Goal: Task Accomplishment & Management: Use online tool/utility

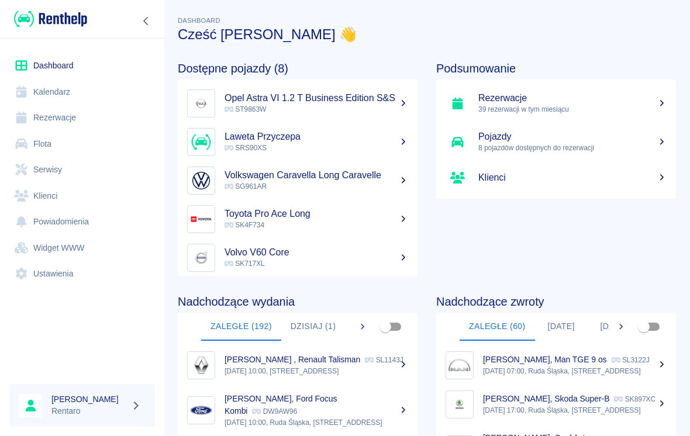
click at [318, 321] on button "Dzisiaj (1)" at bounding box center [313, 327] width 64 height 28
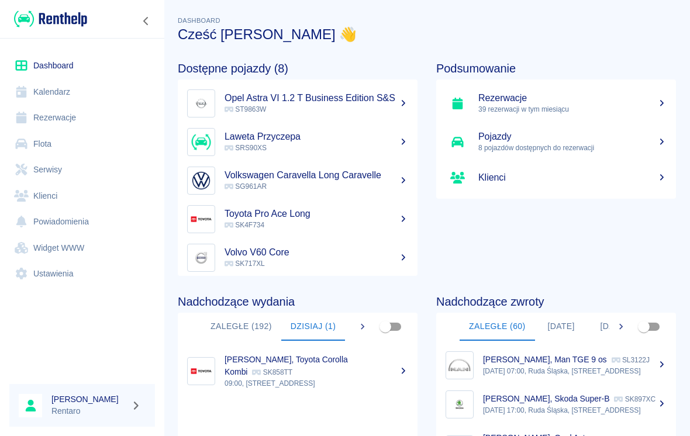
click at [338, 371] on div "[PERSON_NAME], Toyota Corolla Kombi SK858TT" at bounding box center [317, 366] width 184 height 25
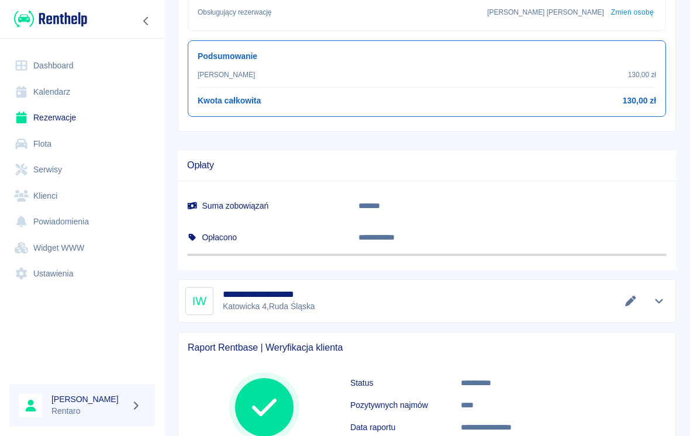
scroll to position [463, 0]
click at [656, 300] on icon "Pokaż szczegóły" at bounding box center [659, 302] width 8 height 5
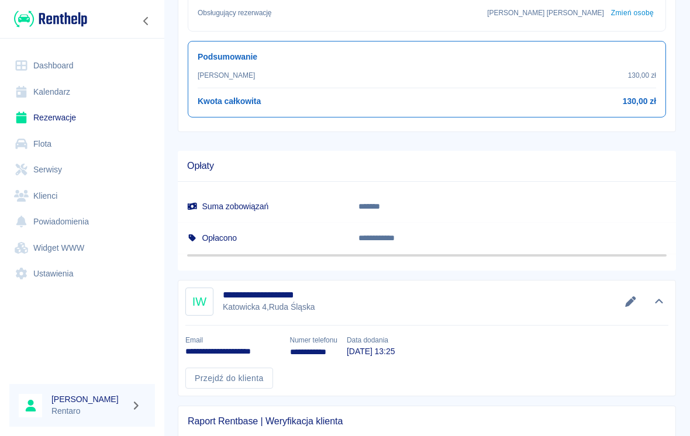
click at [216, 384] on link "Przejdź do klienta" at bounding box center [229, 379] width 88 height 22
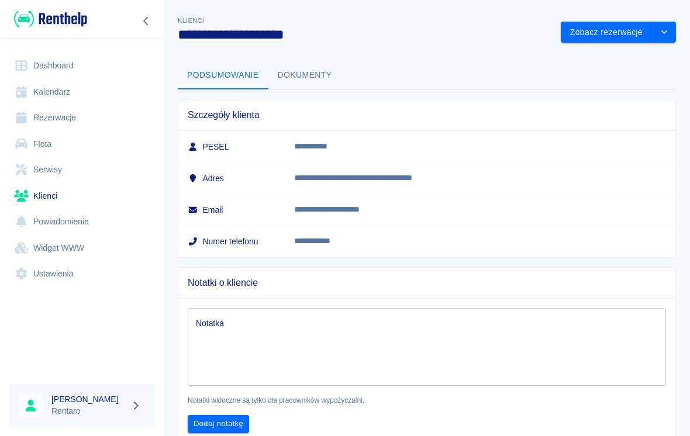
click at [312, 83] on button "Dokumenty" at bounding box center [305, 75] width 73 height 28
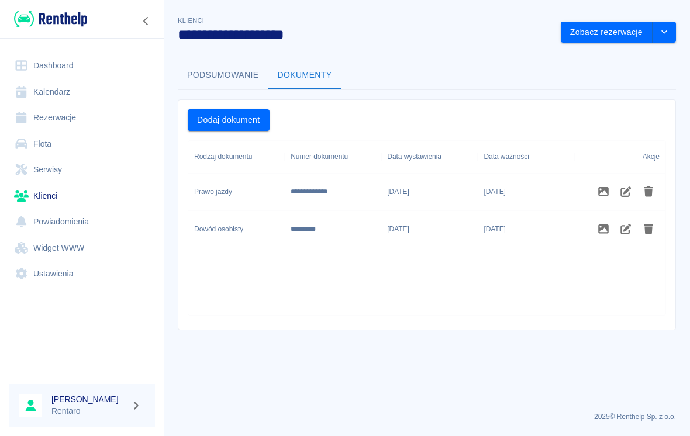
click at [204, 88] on button "Podsumowanie" at bounding box center [223, 75] width 91 height 28
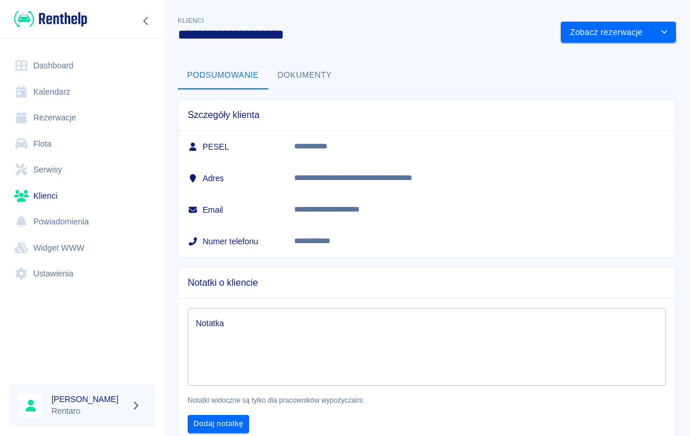
click at [611, 35] on button "Zobacz rezerwacje" at bounding box center [607, 33] width 92 height 22
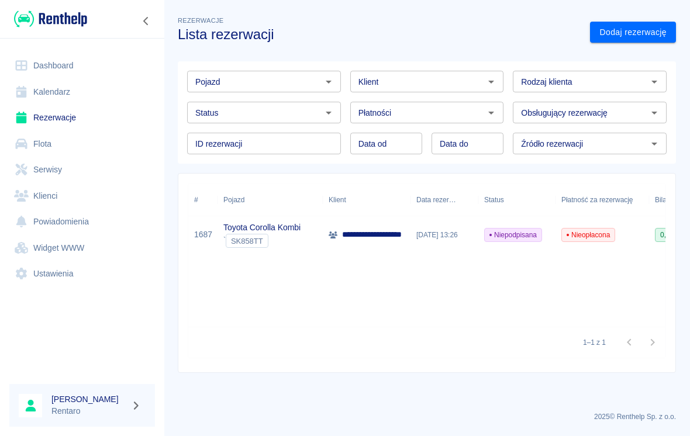
type input "[PERSON_NAME] ([PHONE_NUMBER])"
click at [146, 25] on icon "Zwiń nawigację" at bounding box center [146, 20] width 12 height 9
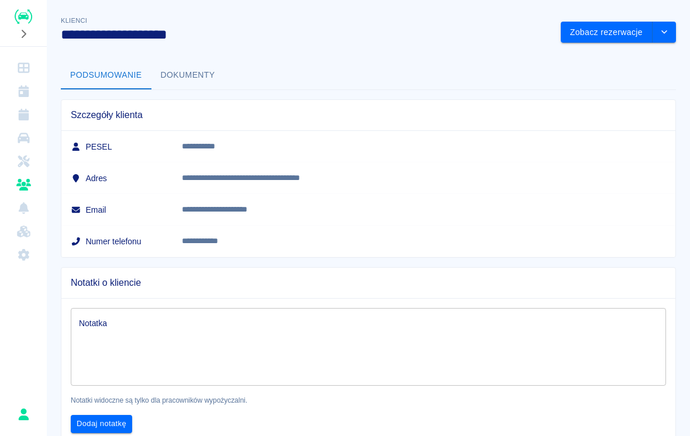
click at [23, 40] on button "Rozwiń nawigację" at bounding box center [24, 33] width 18 height 15
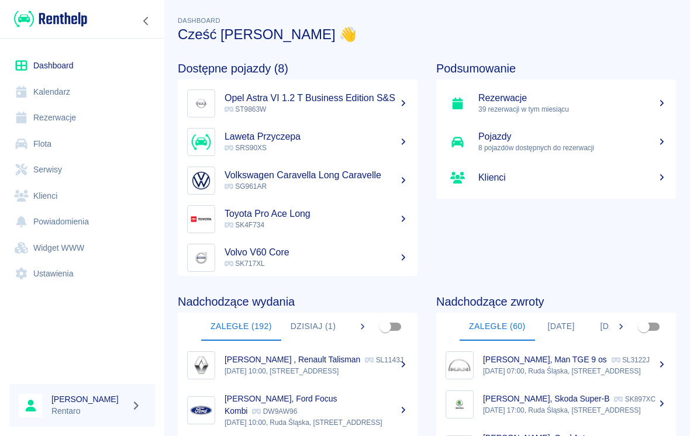
click at [311, 316] on button "Dzisiaj (1)" at bounding box center [313, 327] width 64 height 28
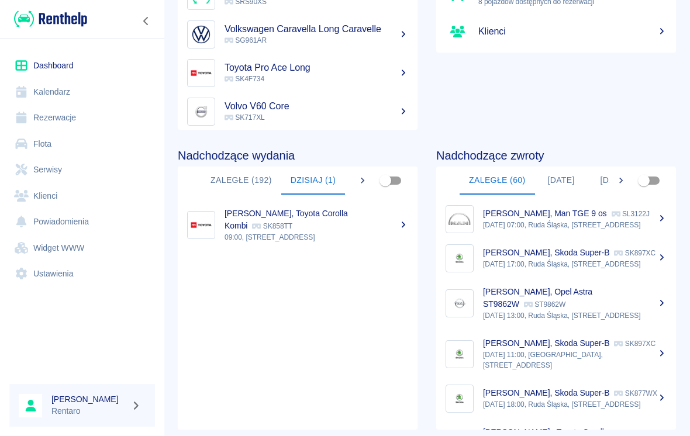
scroll to position [153, 0]
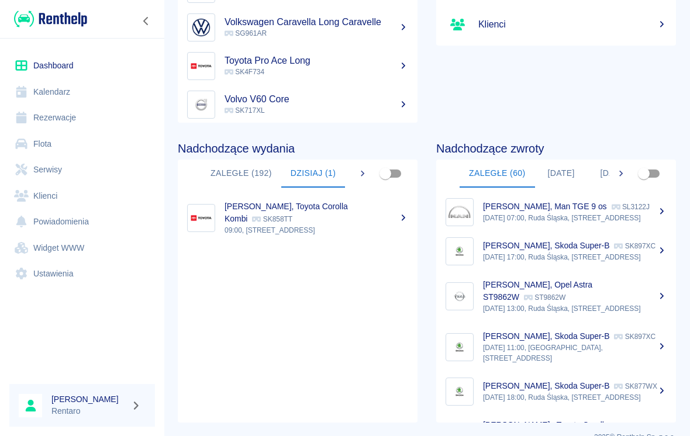
click at [307, 215] on div "[PERSON_NAME], Toyota Corolla Kombi SK858TT" at bounding box center [317, 213] width 184 height 25
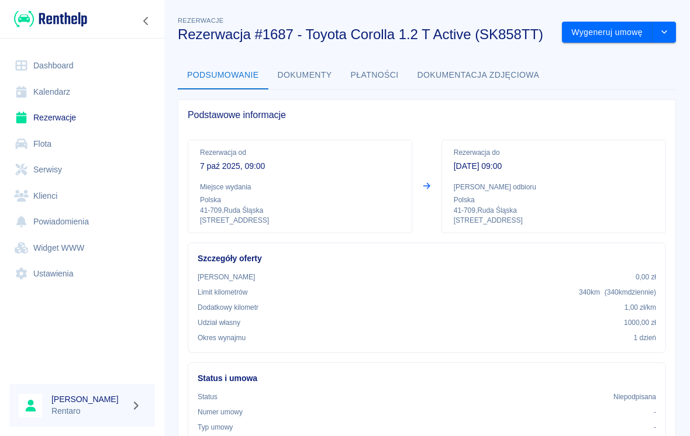
click at [602, 25] on button "Wygeneruj umowę" at bounding box center [607, 33] width 91 height 22
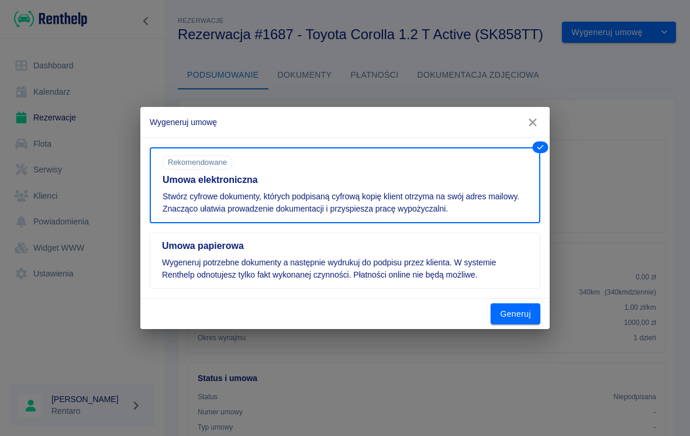
click at [526, 117] on icon "button" at bounding box center [532, 122] width 15 height 12
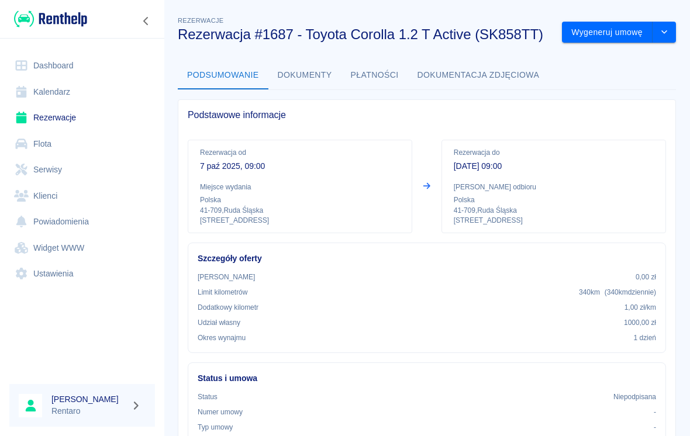
click at [594, 33] on button "Wygeneruj umowę" at bounding box center [607, 33] width 91 height 22
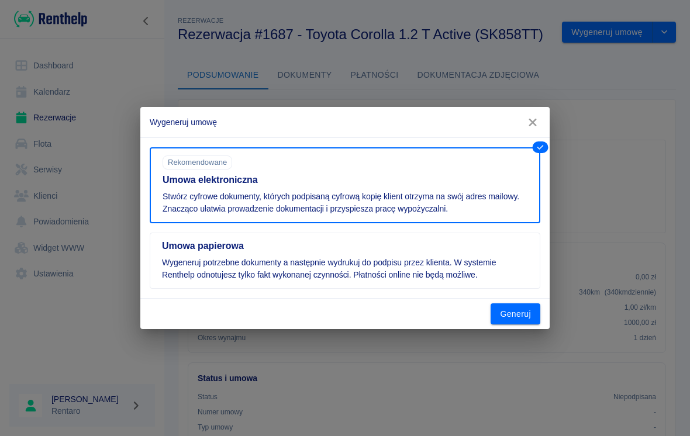
click at [533, 116] on button "button" at bounding box center [533, 123] width 25 height 22
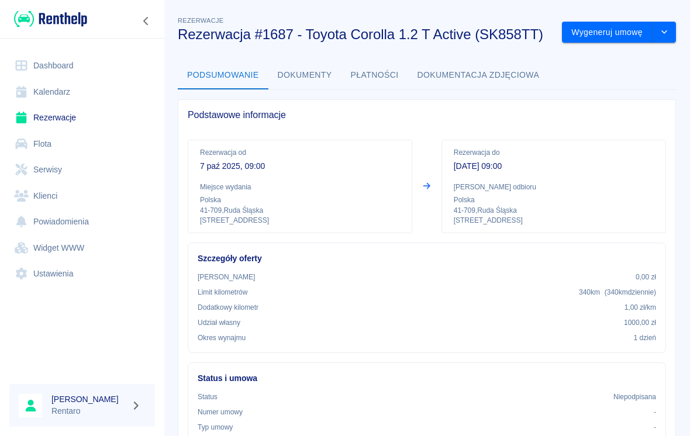
click at [602, 30] on button "Wygeneruj umowę" at bounding box center [607, 33] width 91 height 22
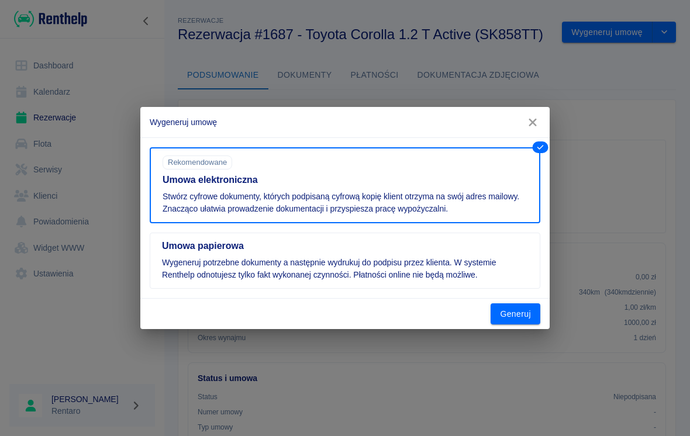
click at [519, 309] on button "Generuj" at bounding box center [516, 315] width 50 height 22
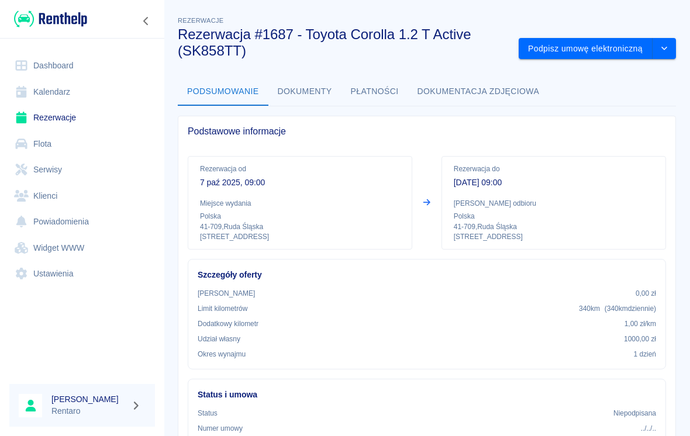
click at [600, 49] on button "Podpisz umowę elektroniczną" at bounding box center [586, 49] width 134 height 22
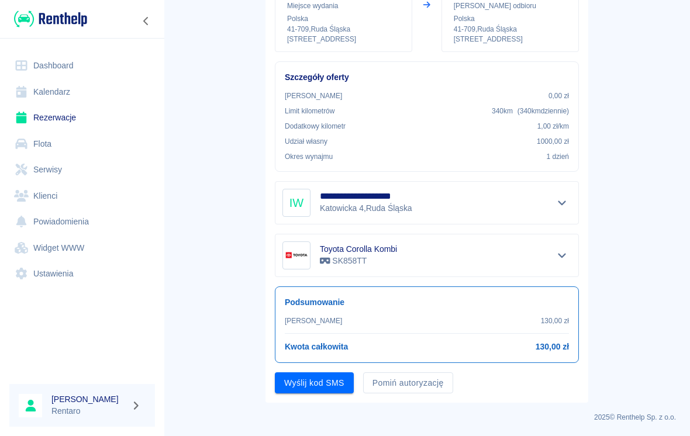
scroll to position [164, 0]
click at [420, 386] on button "Pomiń autoryzację" at bounding box center [408, 384] width 90 height 22
click at [336, 387] on button "Podpisz umowę" at bounding box center [315, 384] width 80 height 22
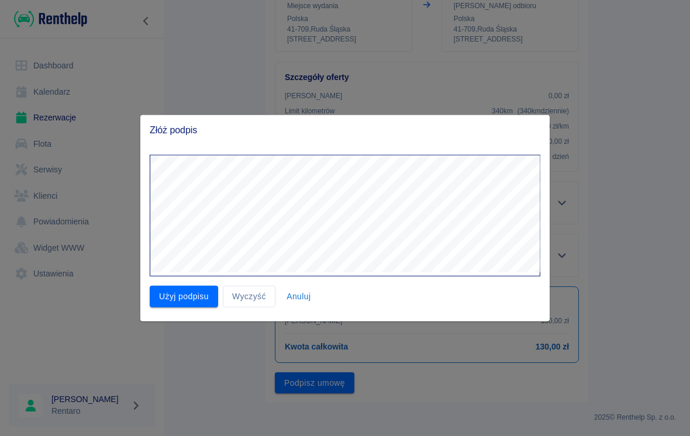
click at [186, 293] on button "Użyj podpisu" at bounding box center [184, 297] width 68 height 22
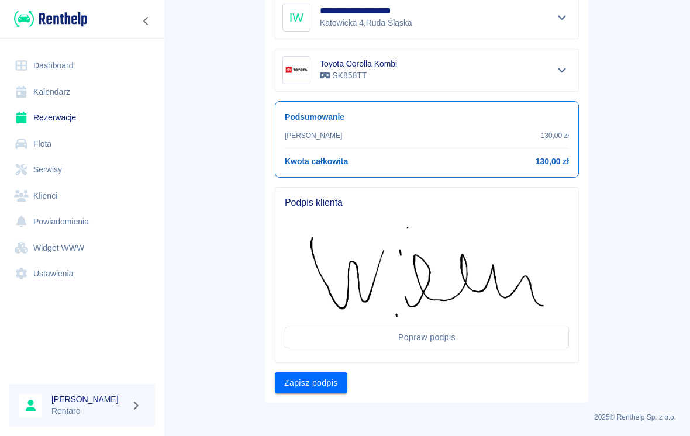
scroll to position [349, 0]
click at [322, 384] on button "Zapisz podpis" at bounding box center [311, 384] width 73 height 22
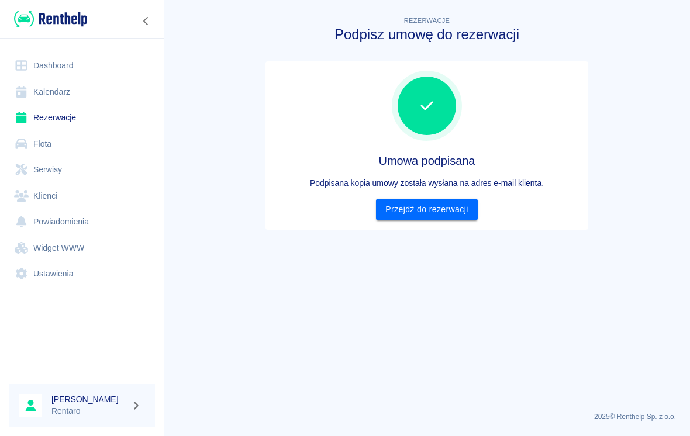
click at [439, 206] on link "Przejdź do rezerwacji" at bounding box center [426, 210] width 101 height 22
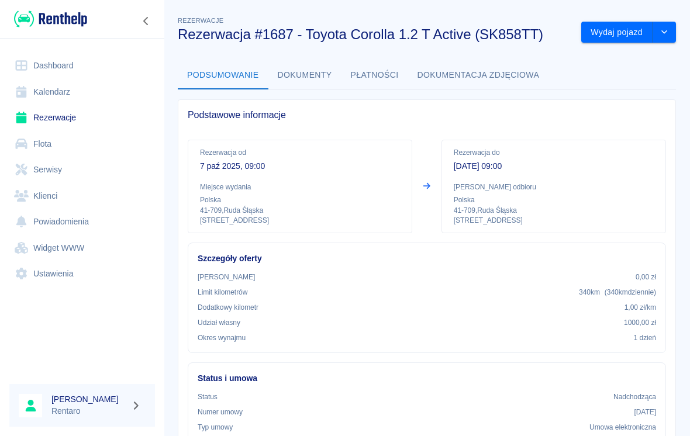
click at [619, 26] on button "Wydaj pojazd" at bounding box center [616, 33] width 71 height 22
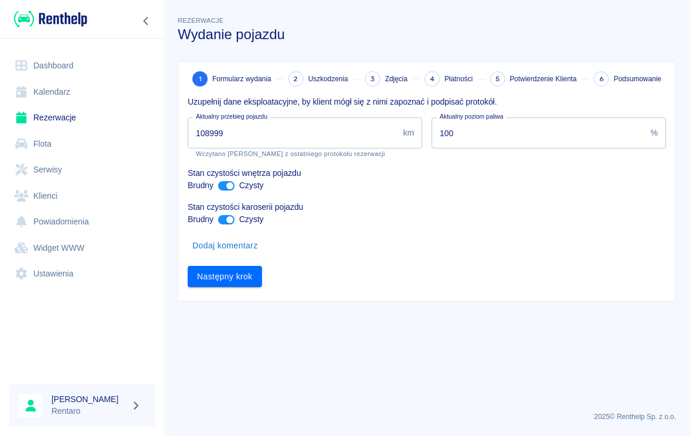
click at [303, 143] on input "108999" at bounding box center [293, 133] width 211 height 31
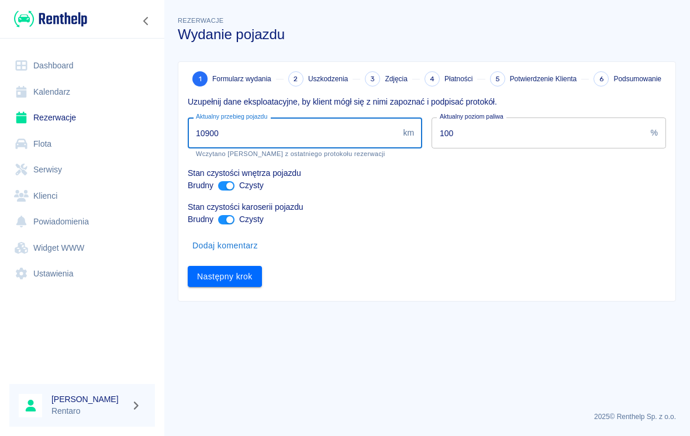
type input "109004"
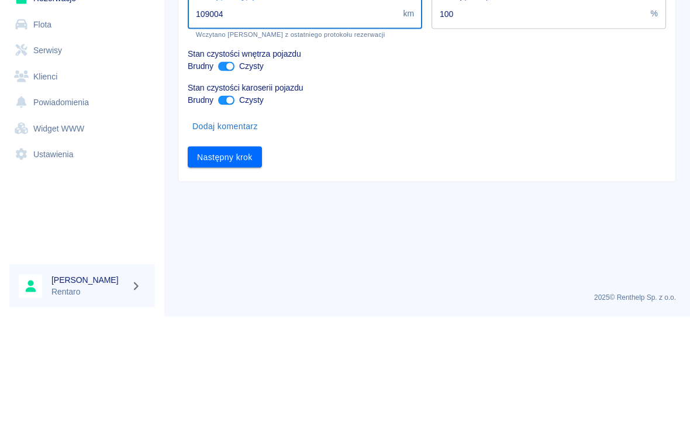
click at [243, 266] on button "Następny krok" at bounding box center [225, 277] width 74 height 22
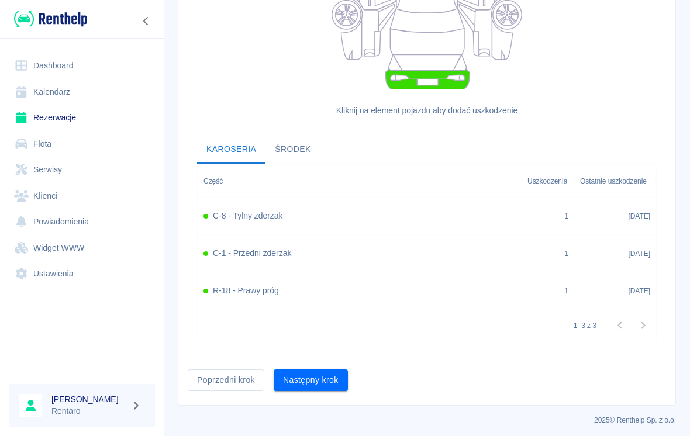
scroll to position [291, 0]
click at [322, 375] on button "Następny krok" at bounding box center [311, 381] width 74 height 22
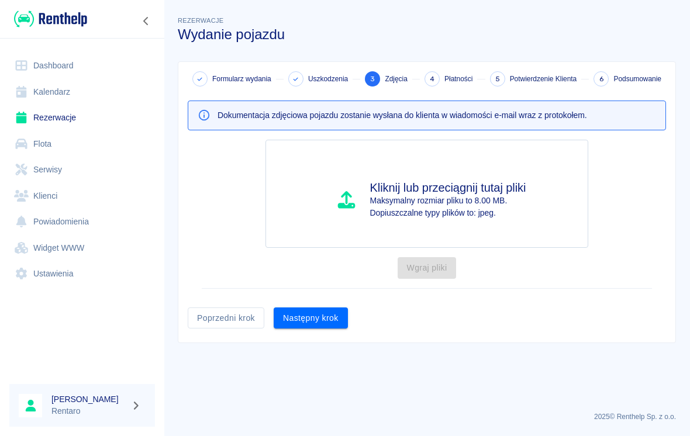
click at [457, 174] on div "Kliknij lub przeciągnij tutaj pliki Maksymalny rozmiar pliku to 8.00 MB. Dopius…" at bounding box center [427, 194] width 323 height 108
type input "C:\fakepath\IMG_0182.jpeg"
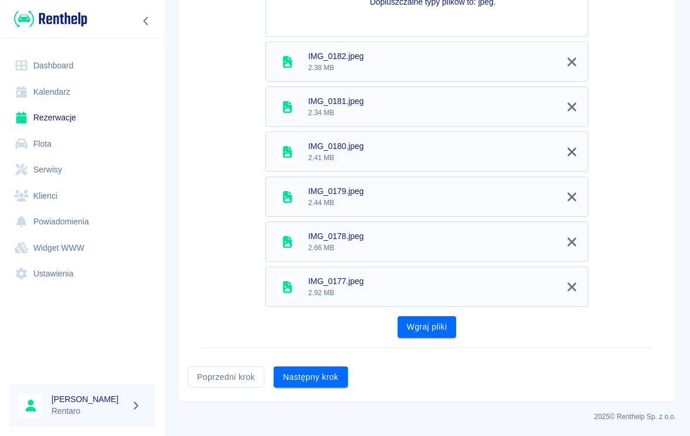
scroll to position [211, 0]
click at [433, 327] on button "Wgraj pliki" at bounding box center [427, 328] width 59 height 22
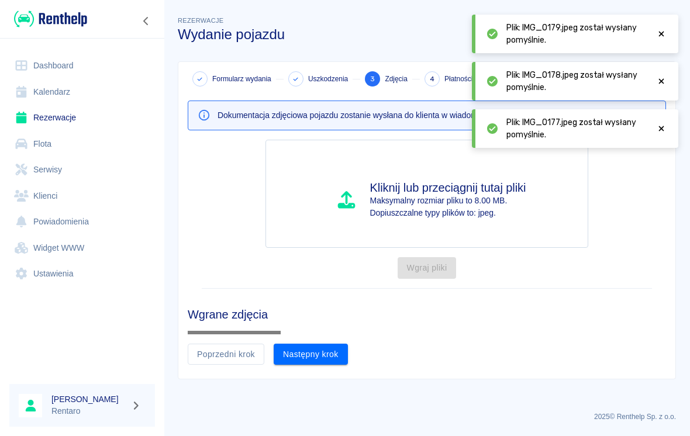
scroll to position [116, 0]
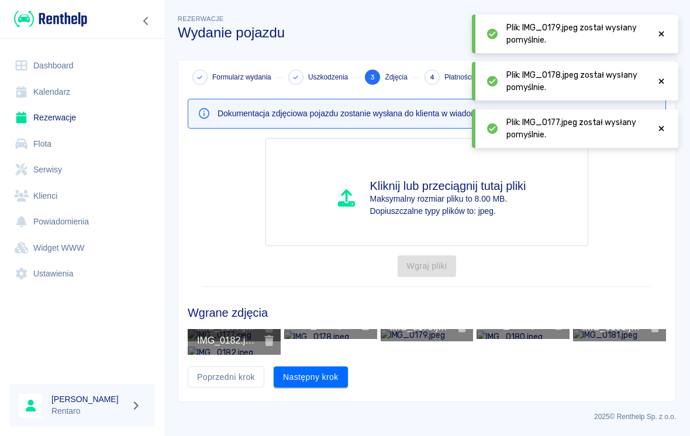
click at [325, 374] on button "Następny krok" at bounding box center [311, 378] width 74 height 22
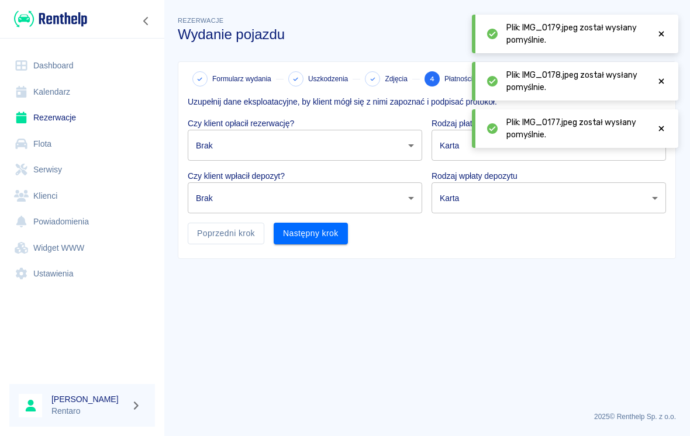
scroll to position [0, 0]
click at [345, 142] on body "Używamy plików Cookies, by zapewnić Ci najlepsze możliwe doświadczenie. Aby dow…" at bounding box center [345, 218] width 690 height 436
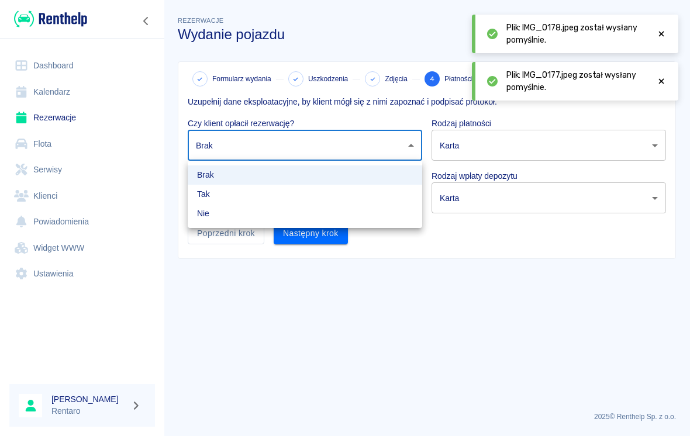
click at [303, 192] on li "Tak" at bounding box center [305, 194] width 235 height 19
type input "true"
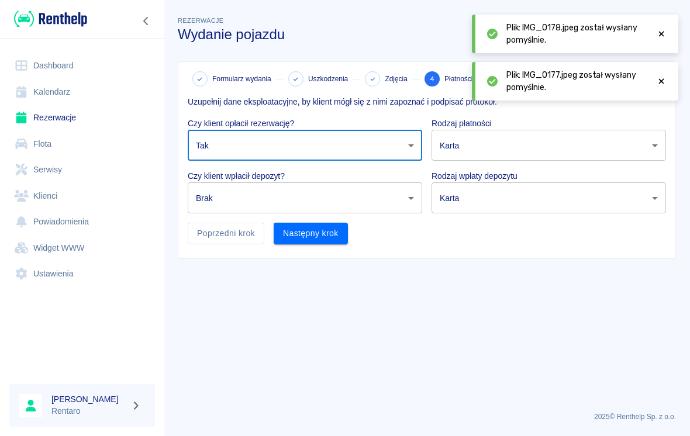
click at [311, 203] on body "Używamy plików Cookies, by zapewnić Ci najlepsze możliwe doświadczenie. Aby dow…" at bounding box center [345, 218] width 690 height 436
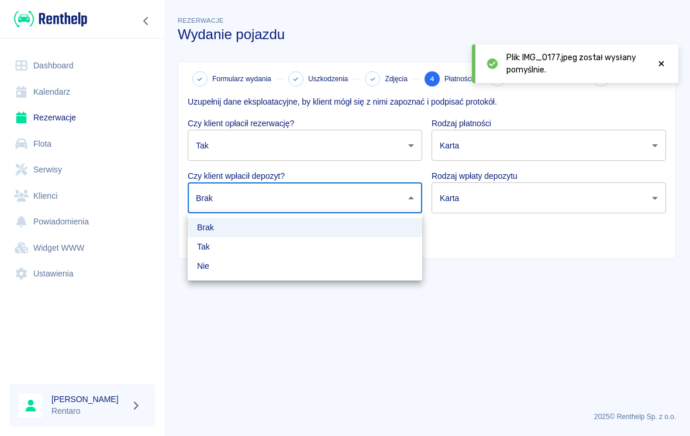
click at [259, 273] on li "Nie" at bounding box center [305, 266] width 235 height 19
type input "false"
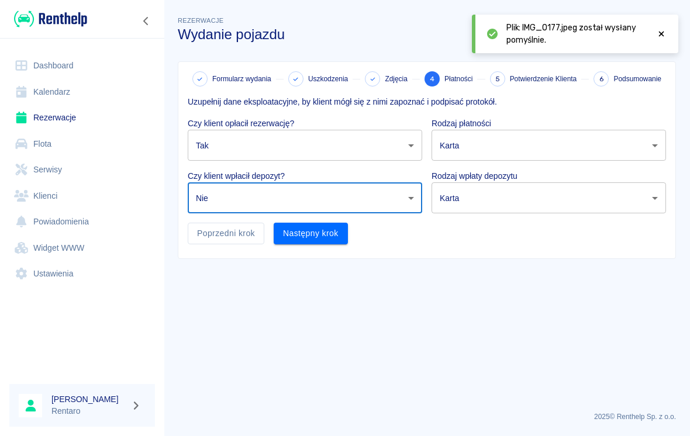
click at [522, 144] on body "Używamy plików Cookies, by zapewnić Ci najlepsze możliwe doświadczenie. Aby dow…" at bounding box center [345, 218] width 690 height 436
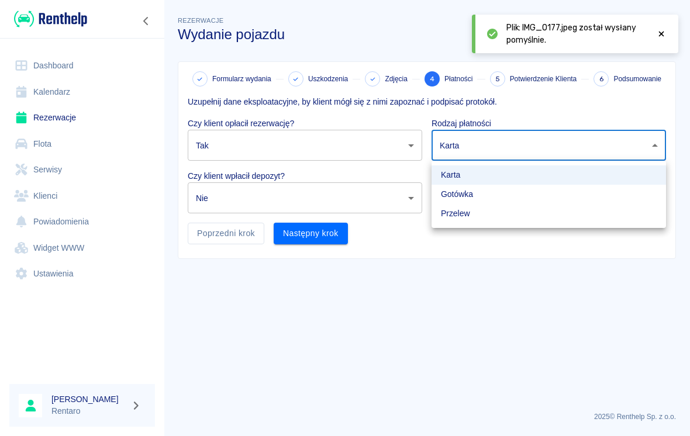
click at [507, 202] on li "Gotówka" at bounding box center [549, 194] width 235 height 19
type input "cash"
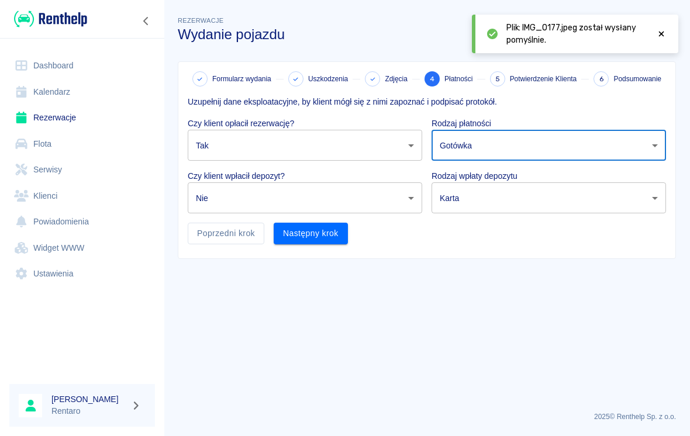
click at [526, 199] on body "Używamy plików Cookies, by zapewnić Ci najlepsze możliwe doświadczenie. Aby dow…" at bounding box center [345, 218] width 690 height 436
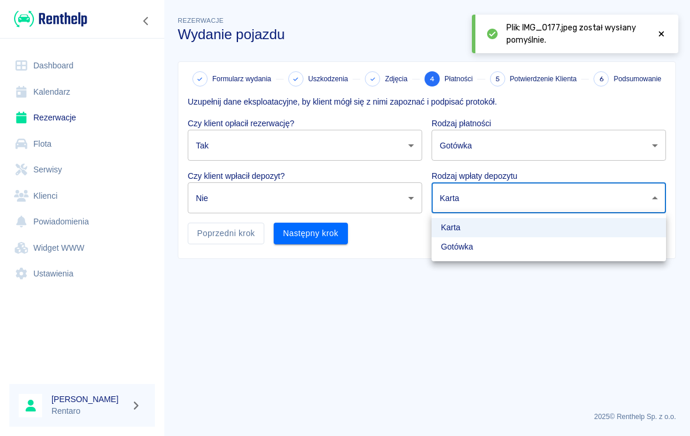
click at [452, 326] on div at bounding box center [345, 218] width 690 height 436
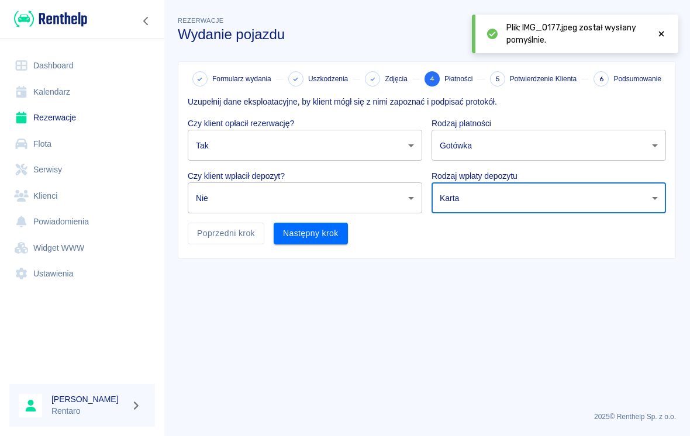
click at [321, 235] on button "Następny krok" at bounding box center [311, 234] width 74 height 22
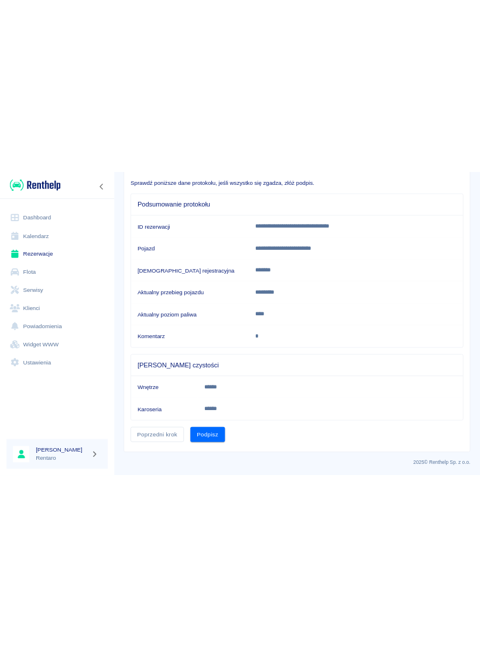
scroll to position [87, 0]
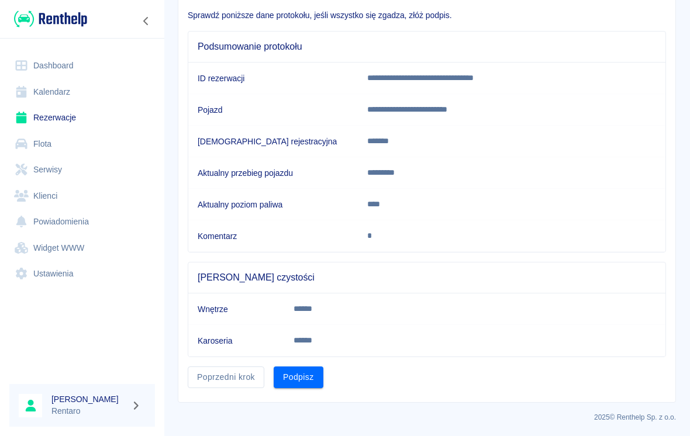
click at [308, 377] on button "Podpisz" at bounding box center [299, 378] width 50 height 22
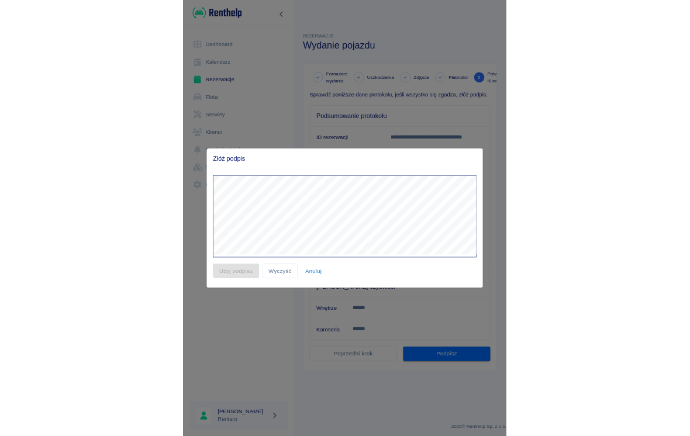
scroll to position [0, 0]
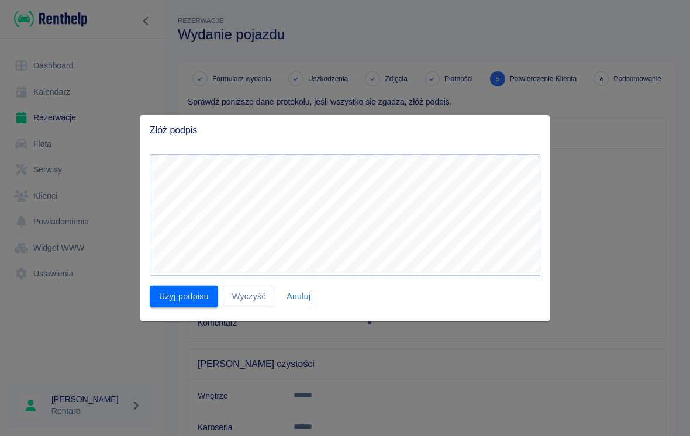
click at [178, 296] on button "Użyj podpisu" at bounding box center [184, 297] width 68 height 22
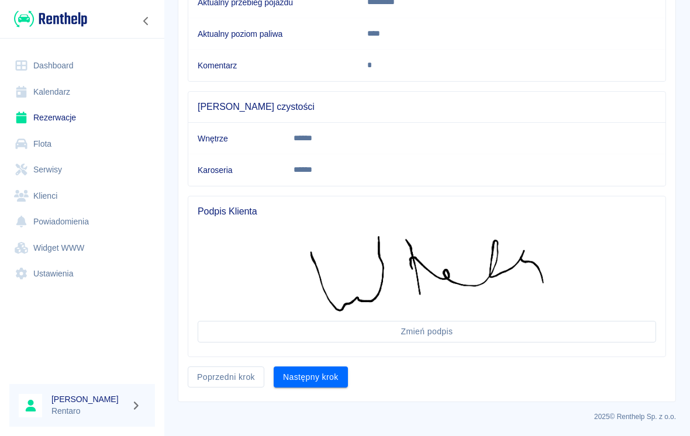
scroll to position [257, 0]
click at [323, 384] on button "Następny krok" at bounding box center [311, 378] width 74 height 22
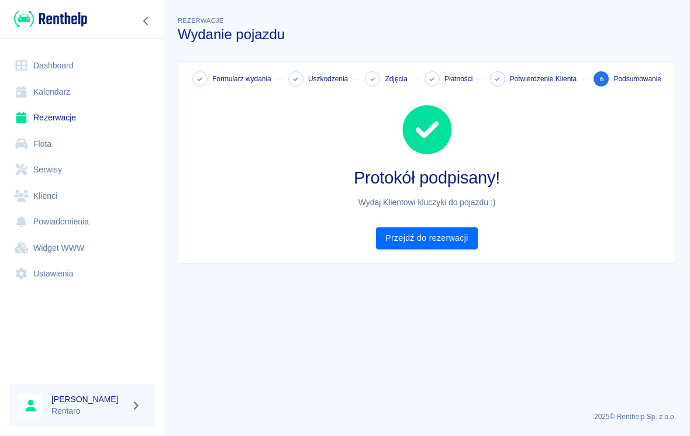
click at [447, 246] on link "Przejdź do rezerwacji" at bounding box center [426, 239] width 101 height 22
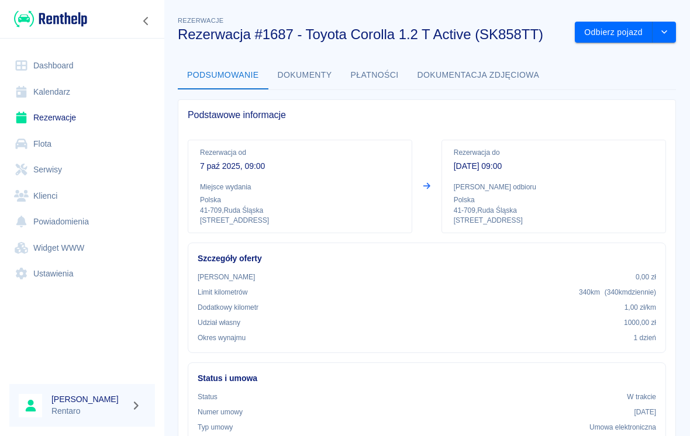
click at [75, 90] on link "Kalendarz" at bounding box center [82, 92] width 146 height 26
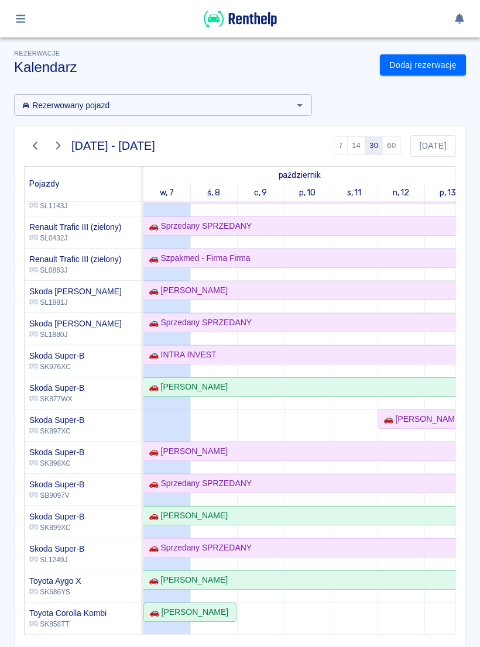
scroll to position [638, 0]
